Goal: Task Accomplishment & Management: Manage account settings

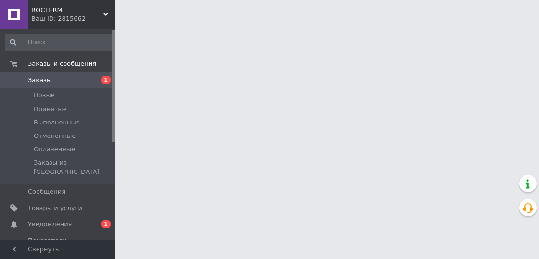
click at [57, 79] on span "Заказы" at bounding box center [58, 80] width 61 height 9
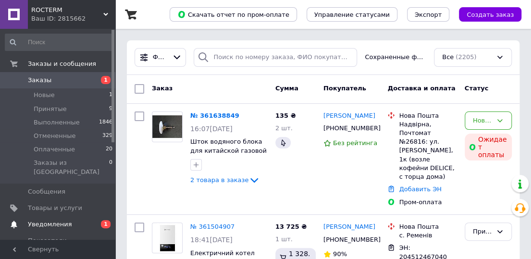
click at [55, 220] on span "Уведомления" at bounding box center [50, 224] width 44 height 9
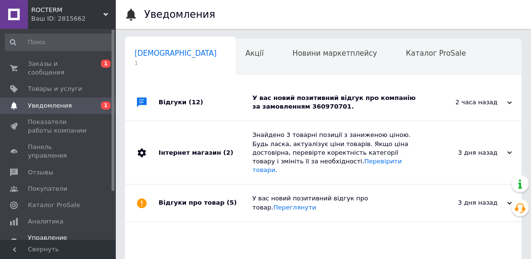
scroll to position [0, 5]
click at [75, 60] on span "Заказы и сообщения" at bounding box center [58, 68] width 61 height 17
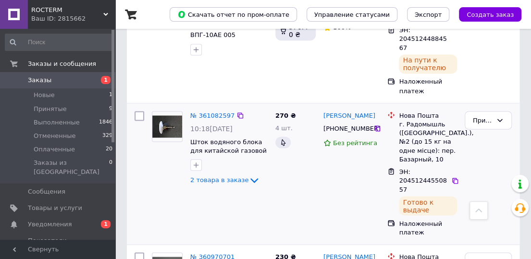
scroll to position [721, 0]
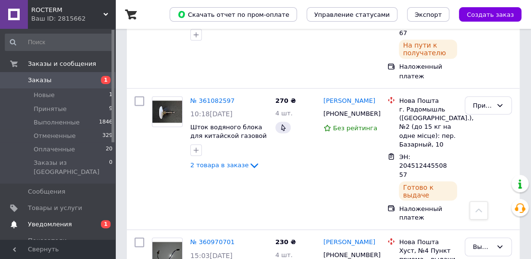
click at [51, 220] on span "Уведомления" at bounding box center [50, 224] width 44 height 9
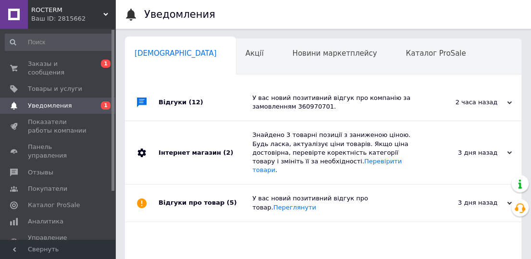
scroll to position [0, 5]
click at [307, 105] on div "У вас новий позитивний відгук про компанію за замовленням 360970701." at bounding box center [333, 102] width 163 height 17
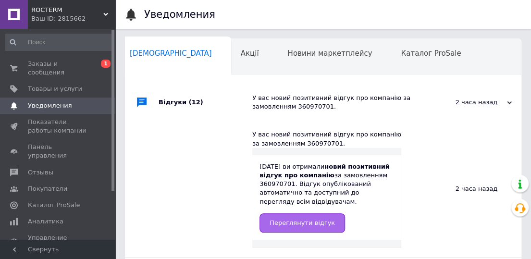
click at [304, 219] on span "Переглянути відгук" at bounding box center [302, 222] width 65 height 7
